Goal: Task Accomplishment & Management: Use online tool/utility

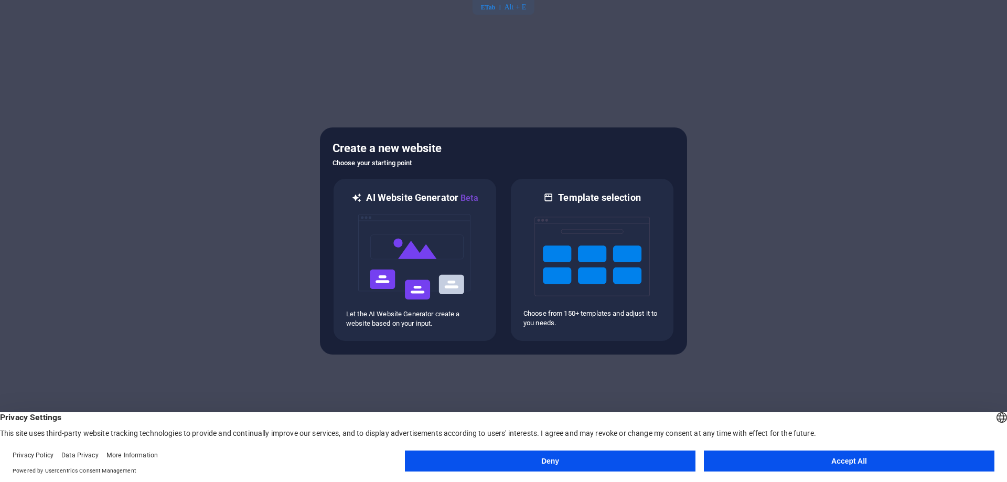
click at [818, 458] on button "Accept All" at bounding box center [849, 460] width 290 height 21
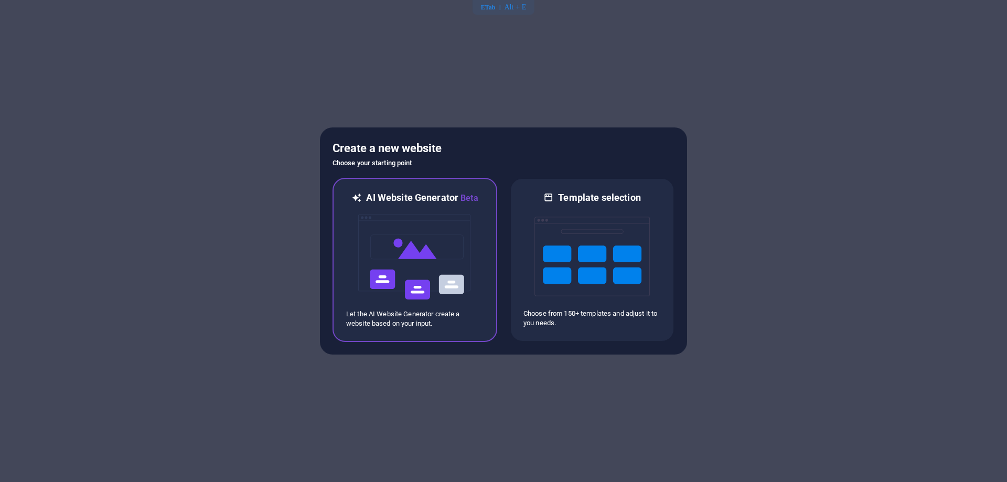
click at [412, 244] on img at bounding box center [414, 256] width 115 height 105
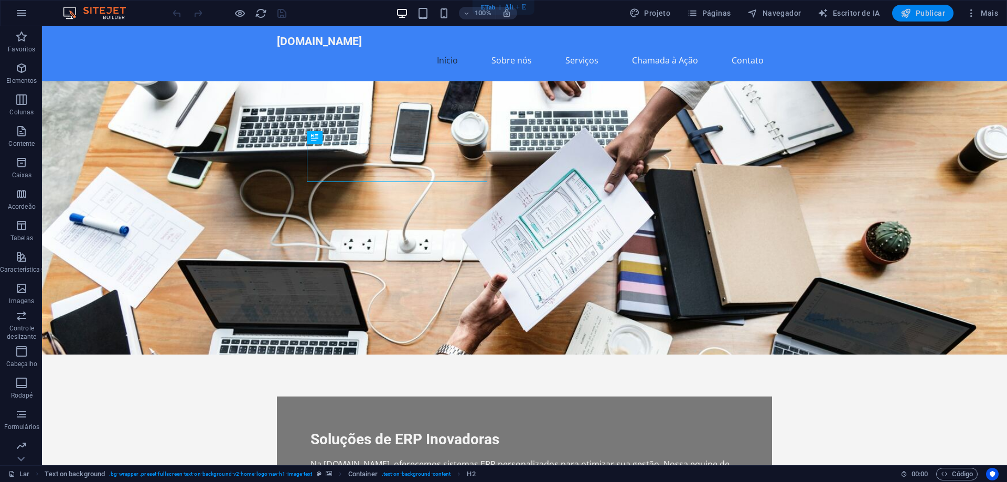
click at [921, 16] on font "Publicar" at bounding box center [929, 13] width 29 height 8
